Goal: Find specific page/section: Find specific page/section

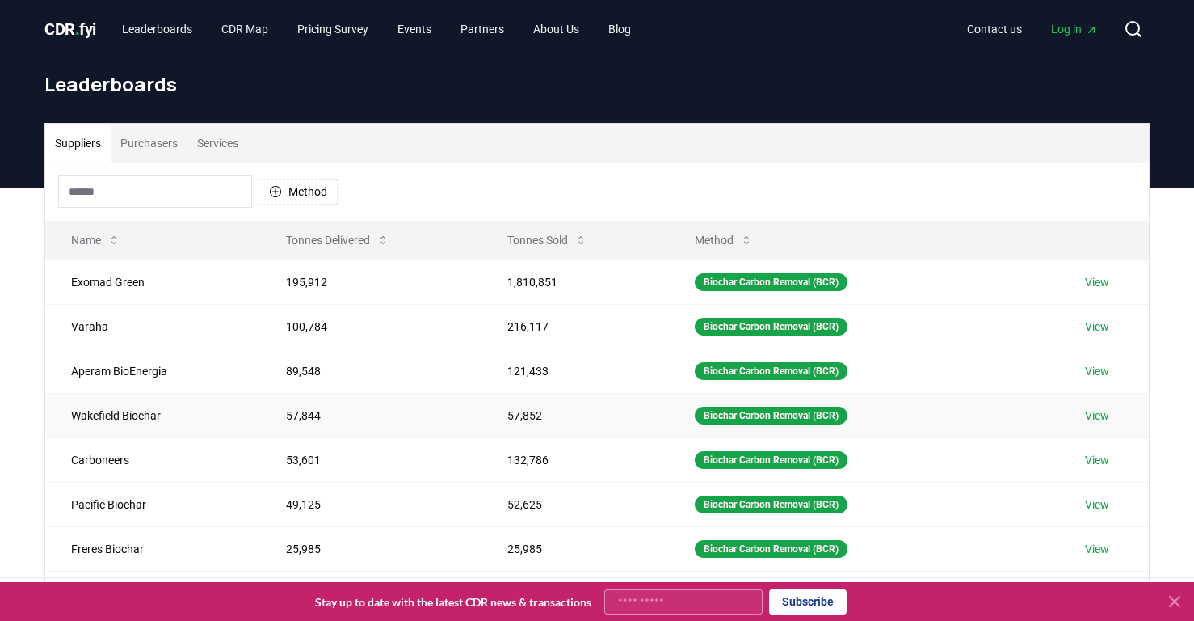
click at [520, 409] on td "57,852" at bounding box center [575, 415] width 187 height 44
click at [520, 410] on td "57,852" at bounding box center [575, 415] width 187 height 44
click at [520, 455] on td "132,786" at bounding box center [575, 459] width 187 height 44
click at [509, 368] on td "121,433" at bounding box center [575, 370] width 187 height 44
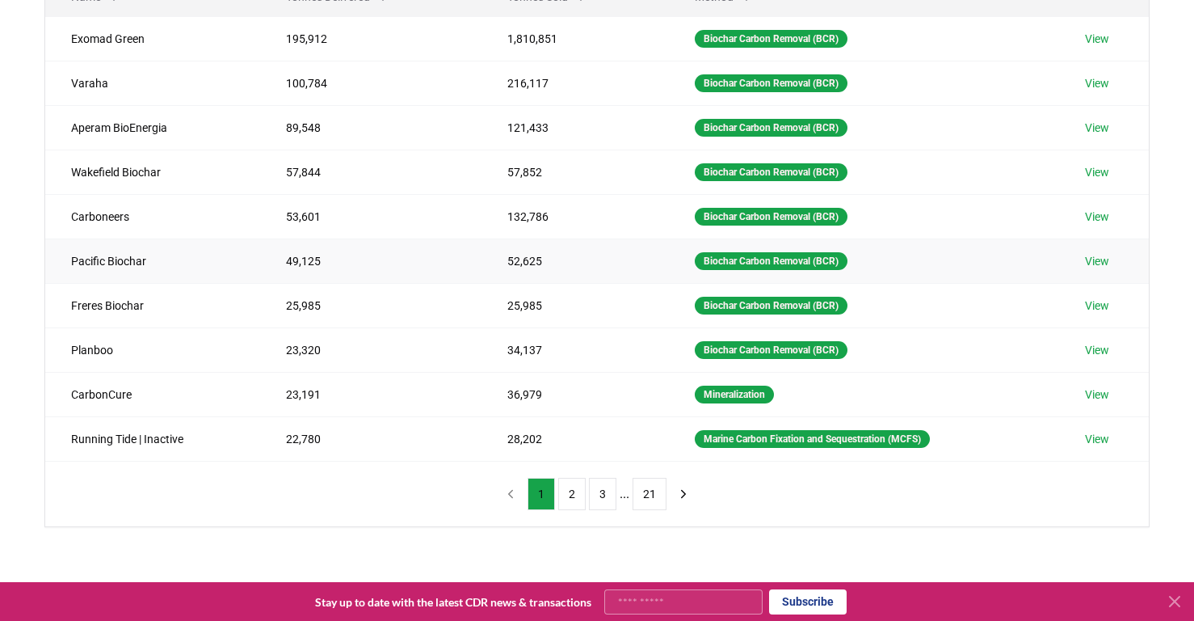
scroll to position [242, 0]
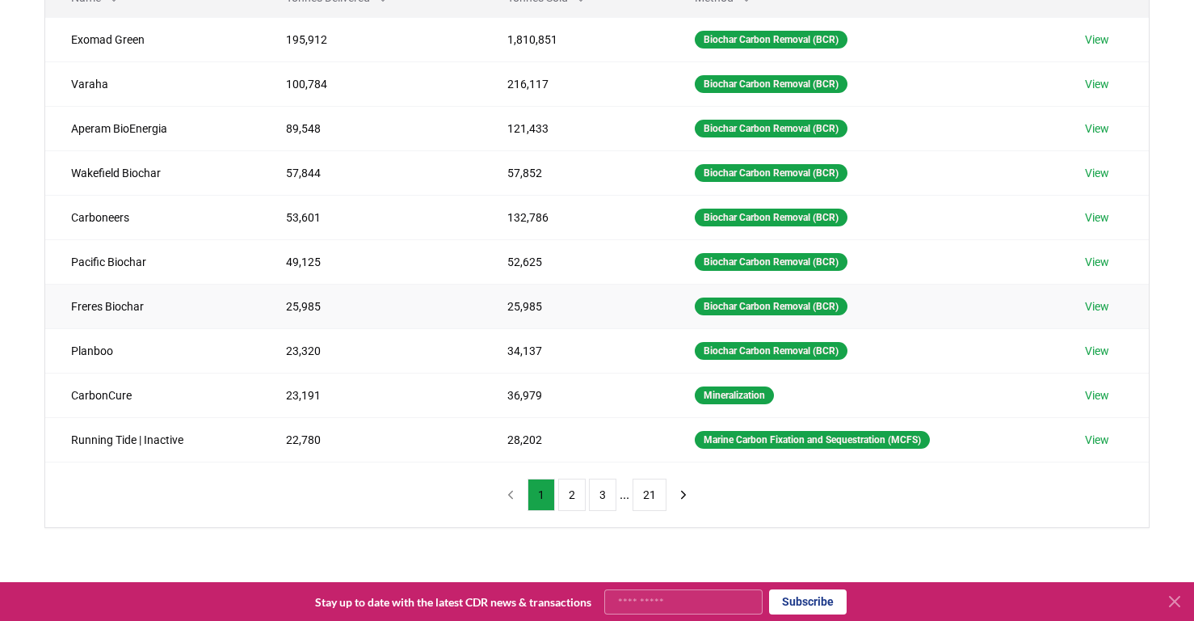
click at [117, 292] on td "Freres Biochar" at bounding box center [152, 306] width 215 height 44
click at [95, 307] on td "Freres Biochar" at bounding box center [152, 306] width 215 height 44
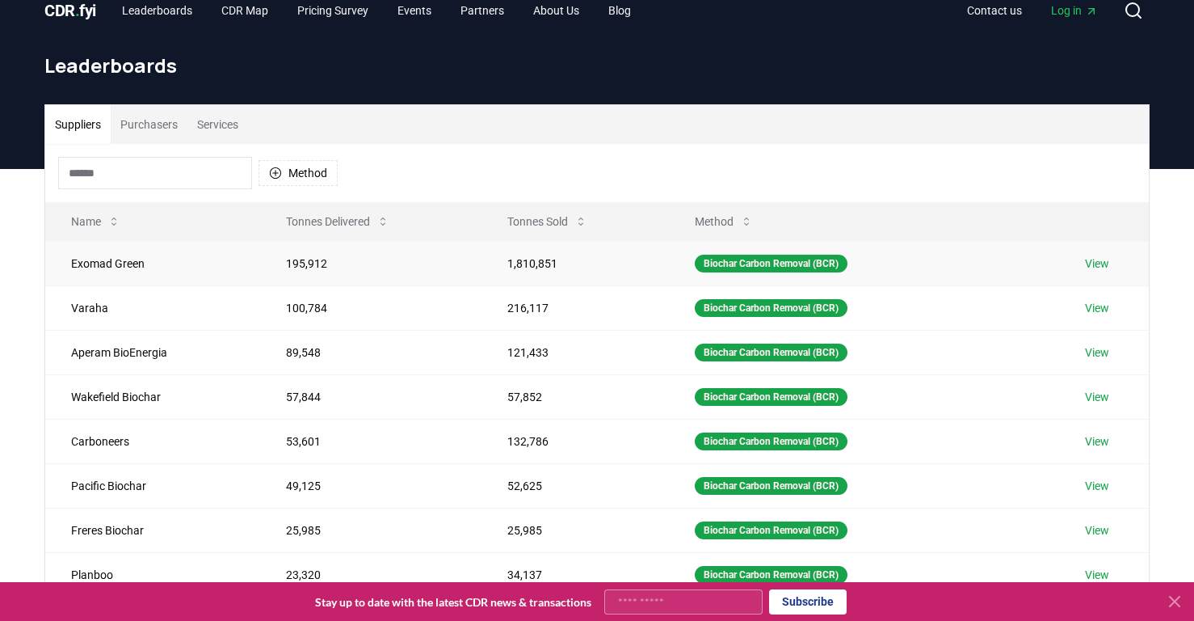
scroll to position [0, 0]
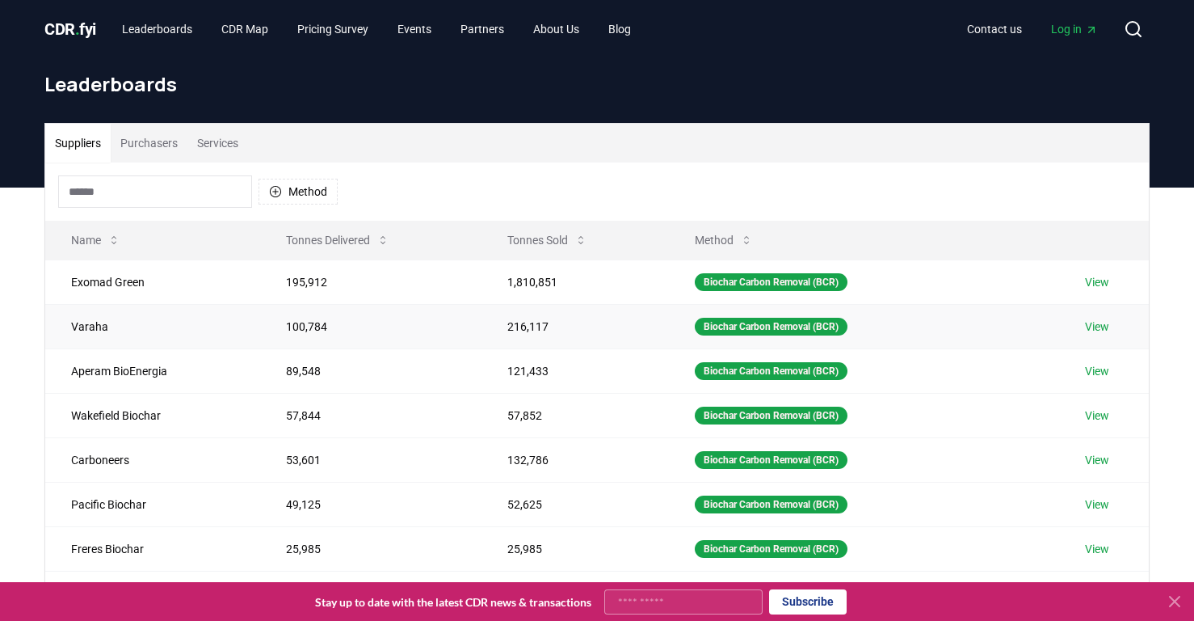
click at [90, 326] on td "Varaha" at bounding box center [152, 326] width 215 height 44
click at [109, 36] on div "CDR . fyi Leaderboards CDR Map Pricing Survey Events Partners About Us Blog" at bounding box center [344, 29] width 600 height 29
click at [91, 27] on span "CDR . fyi" at bounding box center [70, 28] width 52 height 19
click at [154, 25] on link "Leaderboards" at bounding box center [157, 29] width 96 height 29
